Goal: Information Seeking & Learning: Understand process/instructions

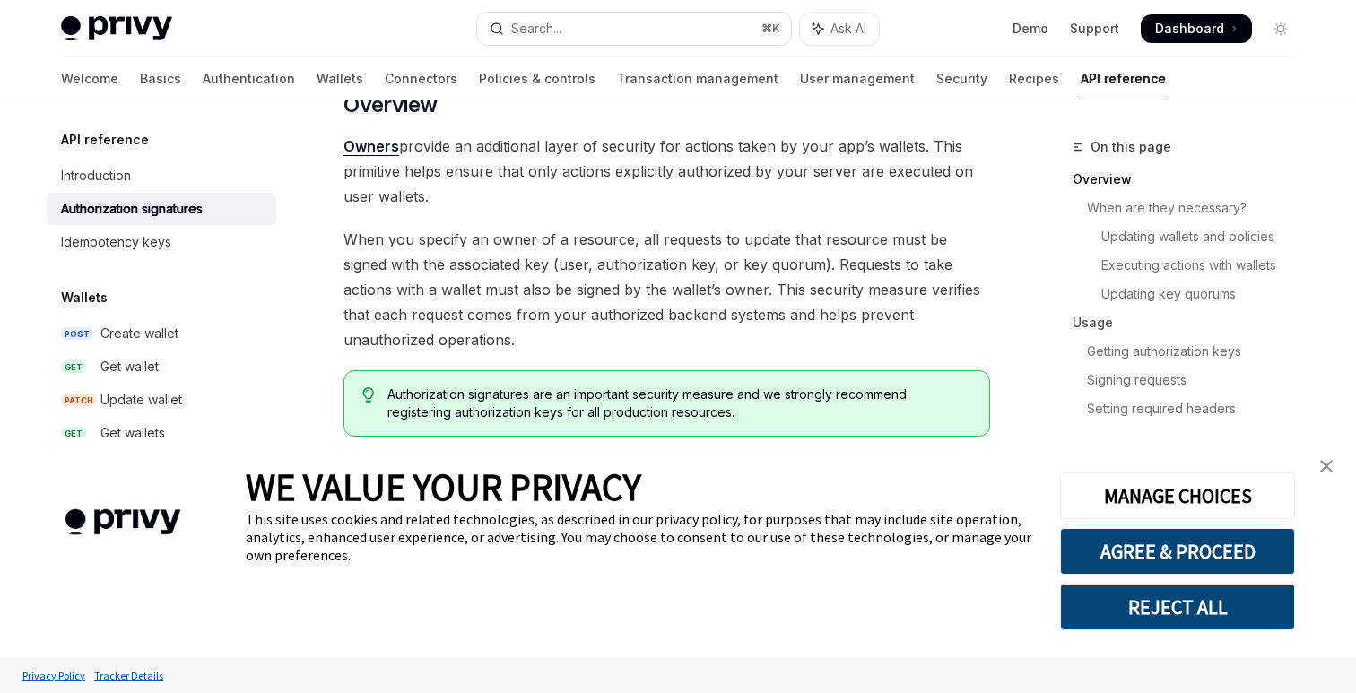
scroll to position [173, 0]
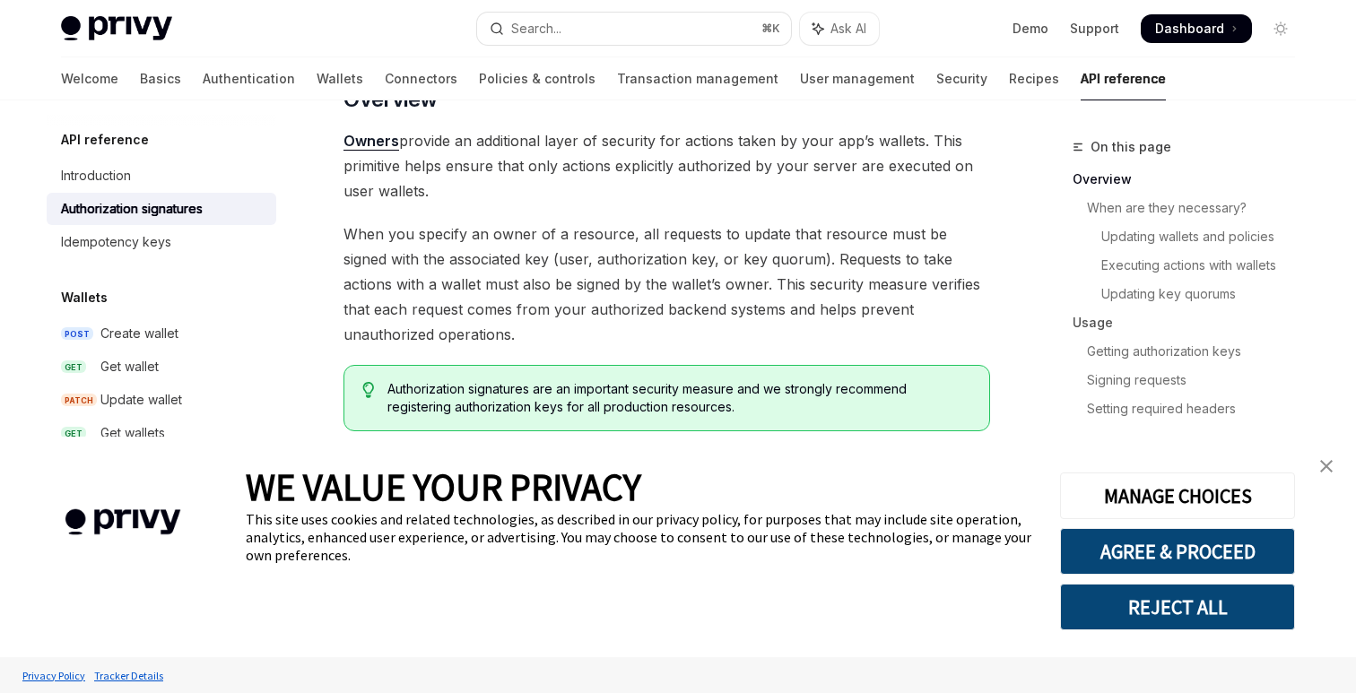
click at [1327, 464] on img "close banner" at bounding box center [1326, 466] width 13 height 13
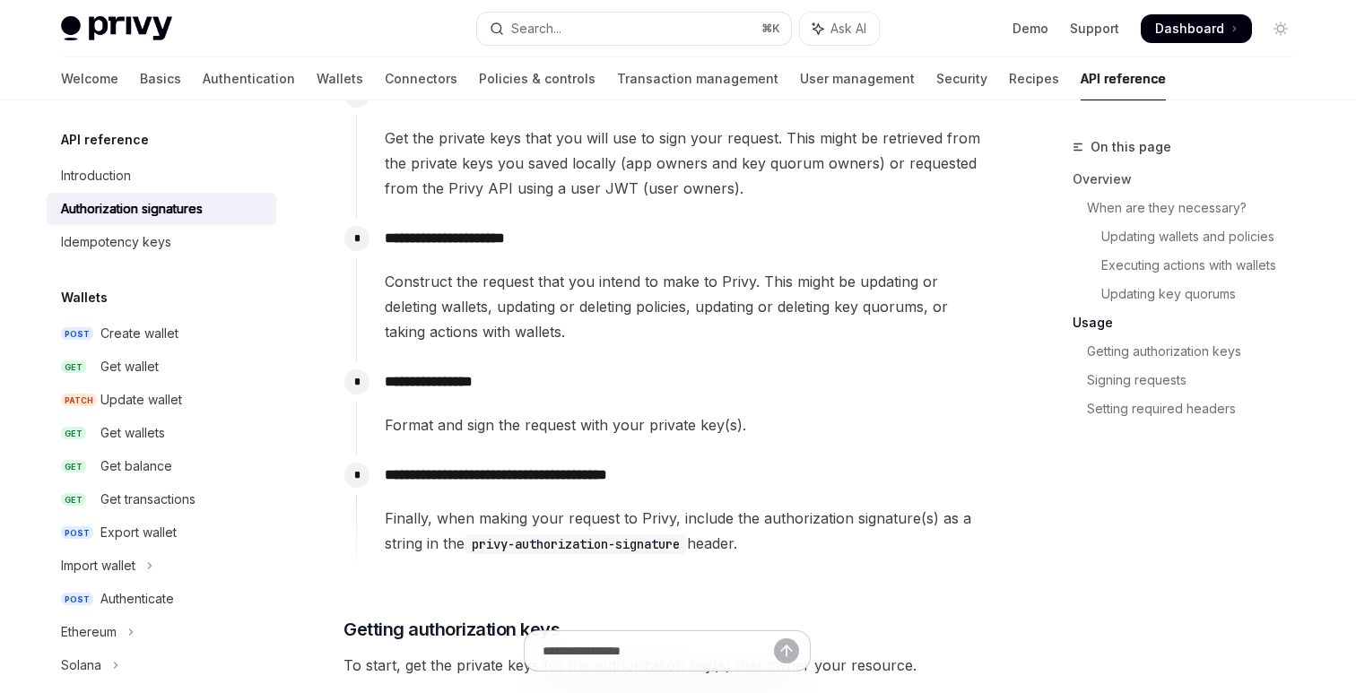
scroll to position [1267, 0]
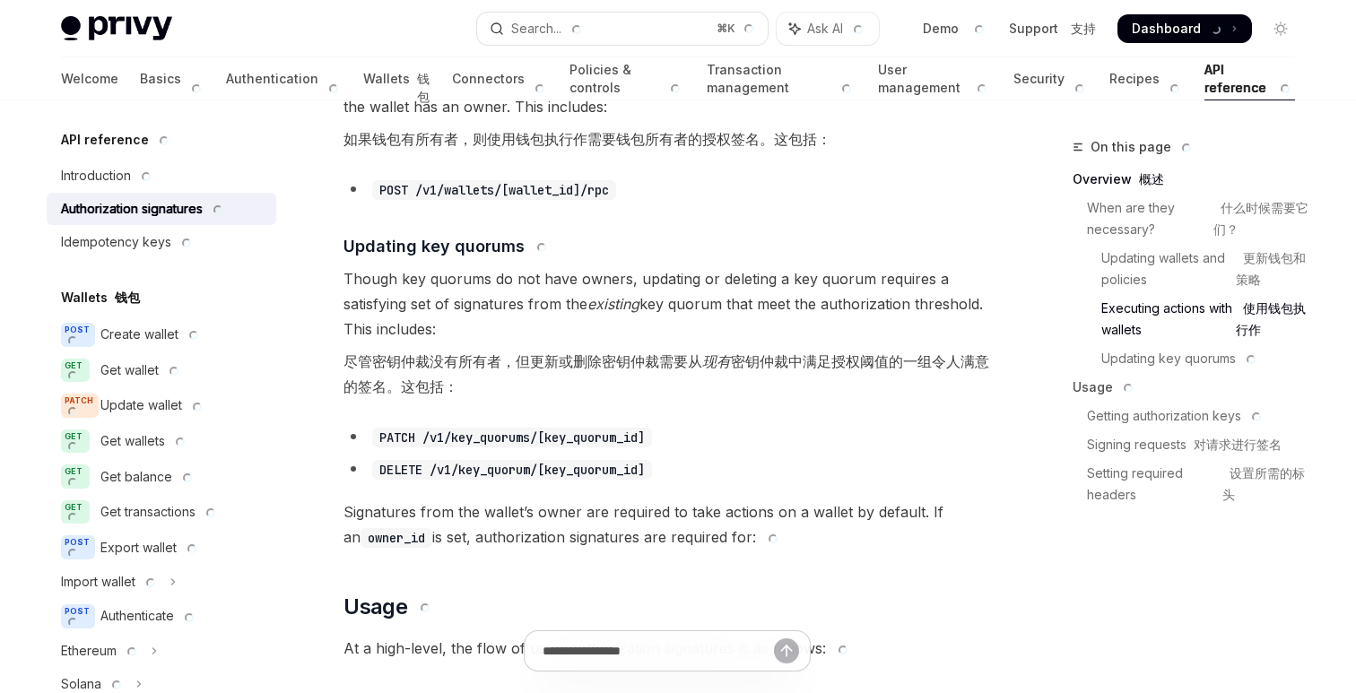
type textarea "*"
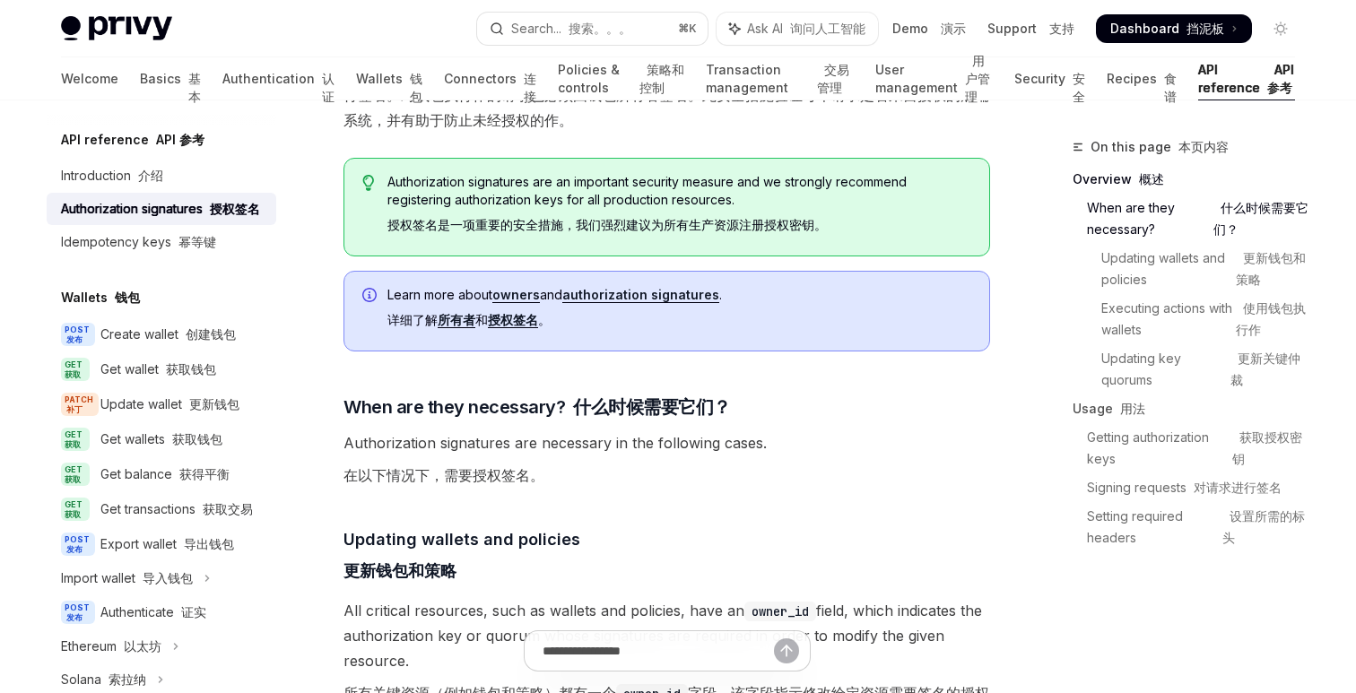
scroll to position [626, 0]
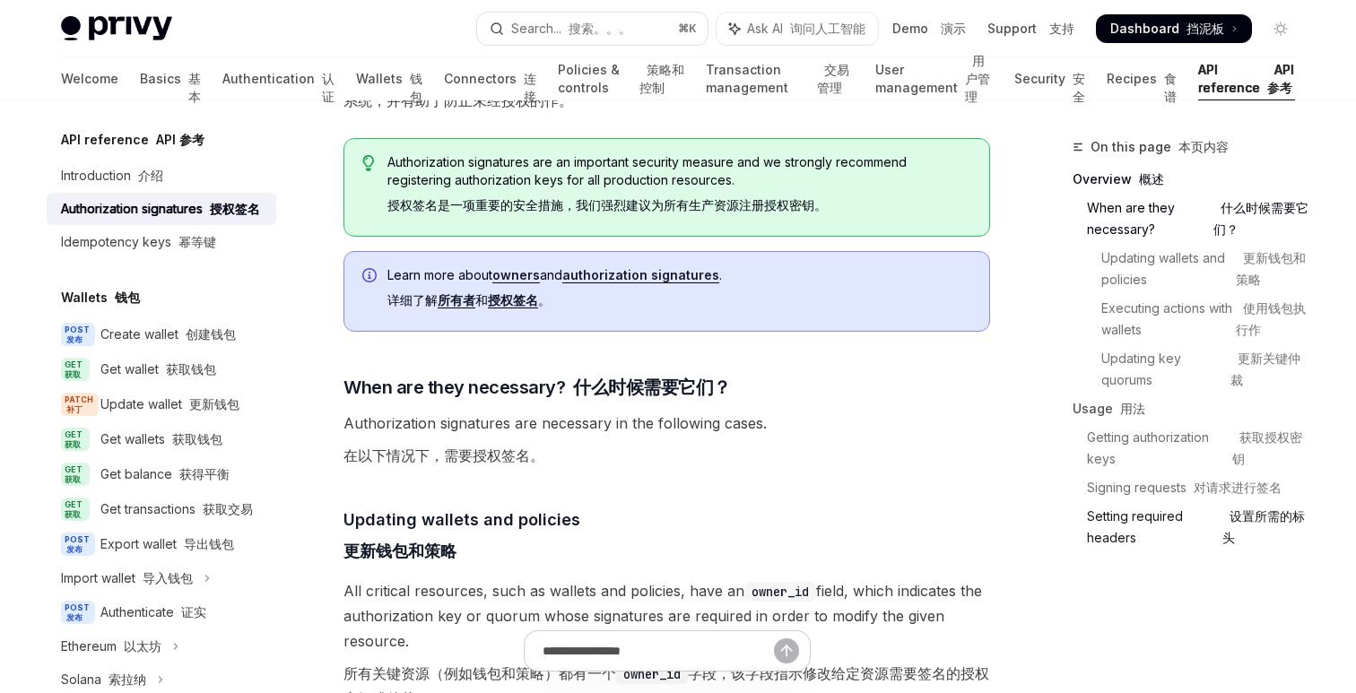
click at [1105, 530] on link "Setting required headers 设置所需的标头" at bounding box center [1191, 527] width 237 height 50
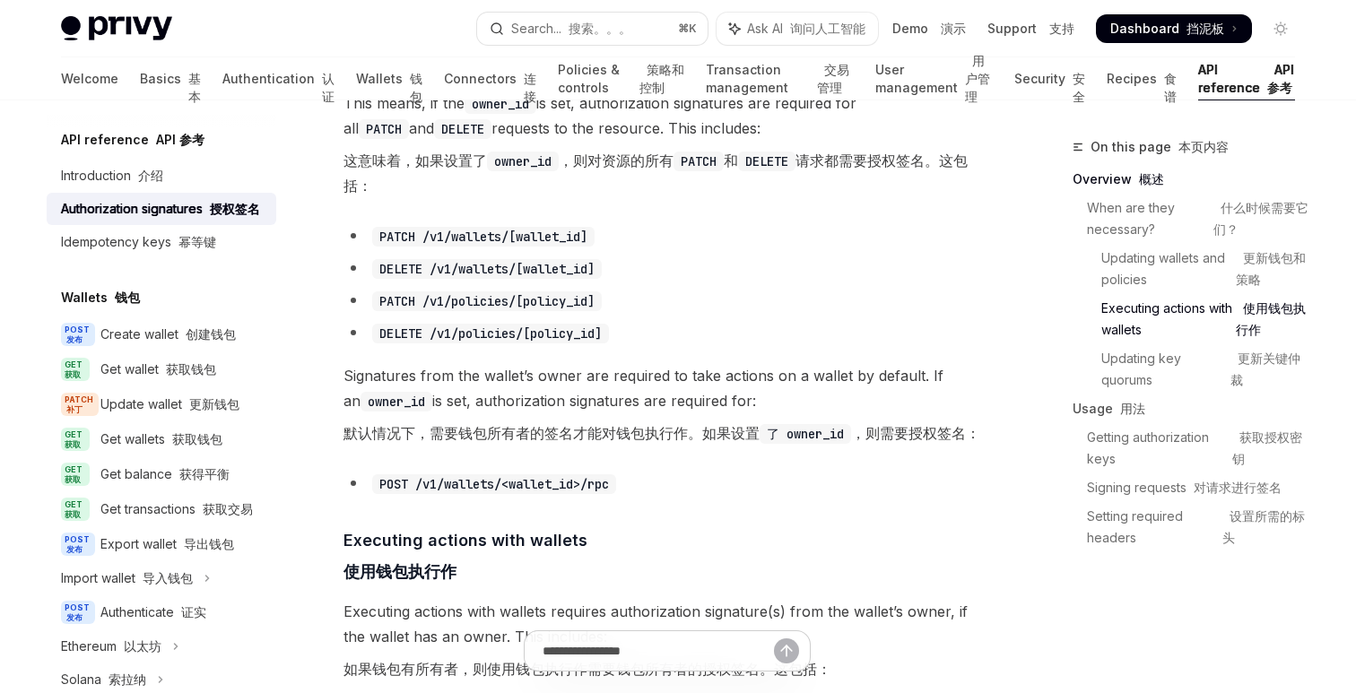
scroll to position [1273, 0]
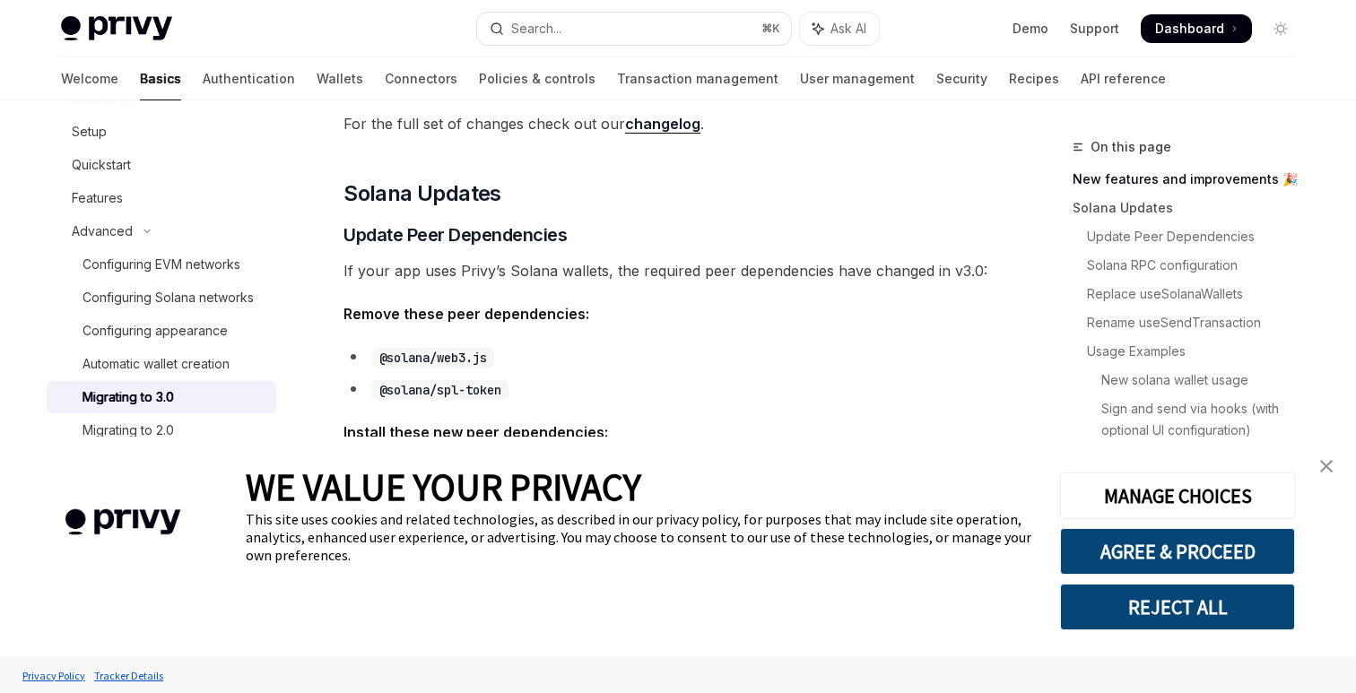
scroll to position [451, 0]
